Goal: Communication & Community: Share content

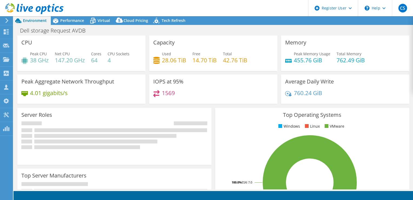
select select "USD"
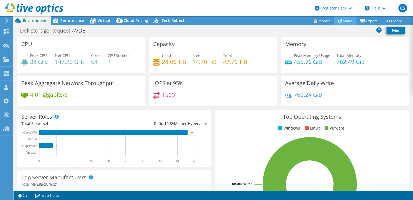
click at [342, 21] on link "Share" at bounding box center [345, 20] width 22 height 8
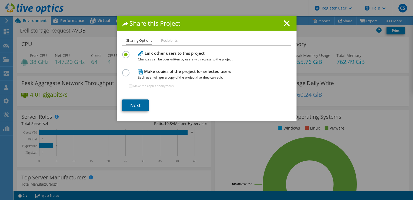
click at [135, 108] on link "Next" at bounding box center [135, 105] width 26 height 12
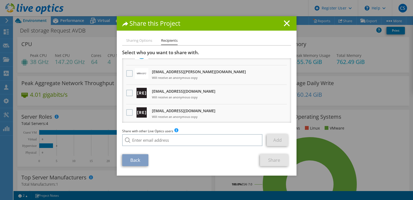
scroll to position [54, 0]
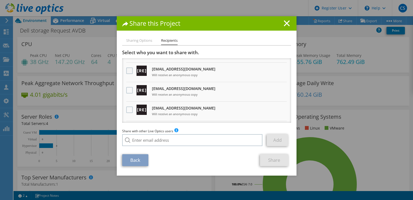
click at [127, 70] on label at bounding box center [130, 70] width 8 height 6
click at [0, 0] on input "checkbox" at bounding box center [0, 0] width 0 height 0
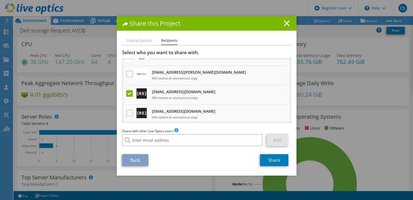
scroll to position [0, 0]
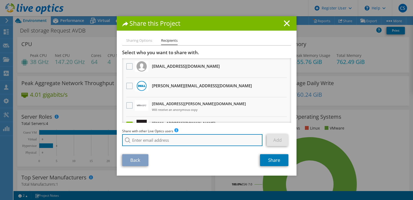
click at [157, 140] on input "search" at bounding box center [192, 140] width 141 height 12
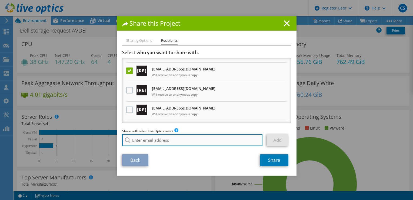
click at [173, 140] on input "search" at bounding box center [192, 140] width 141 height 12
click at [181, 142] on input "search" at bounding box center [192, 140] width 141 height 12
paste input "[EMAIL_ADDRESS][DOMAIN_NAME]"
type input "[EMAIL_ADDRESS][DOMAIN_NAME]"
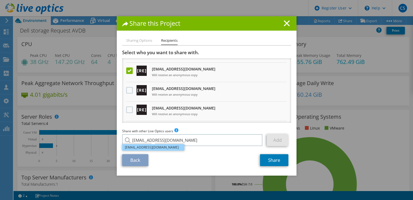
click at [166, 147] on li "[EMAIL_ADDRESS][DOMAIN_NAME]" at bounding box center [153, 147] width 62 height 6
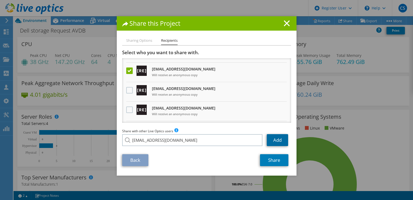
click at [271, 141] on link "Add" at bounding box center [277, 140] width 21 height 12
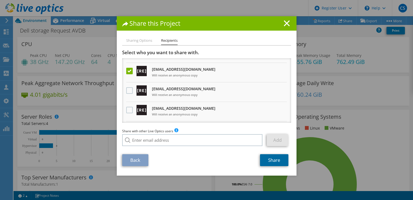
click at [268, 163] on link "Share" at bounding box center [274, 160] width 28 height 12
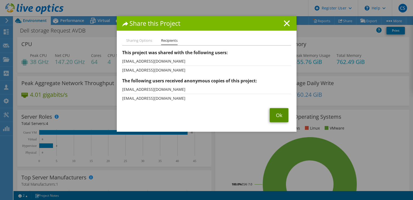
click at [273, 114] on link "Ok" at bounding box center [279, 115] width 19 height 14
